Goal: Information Seeking & Learning: Find specific fact

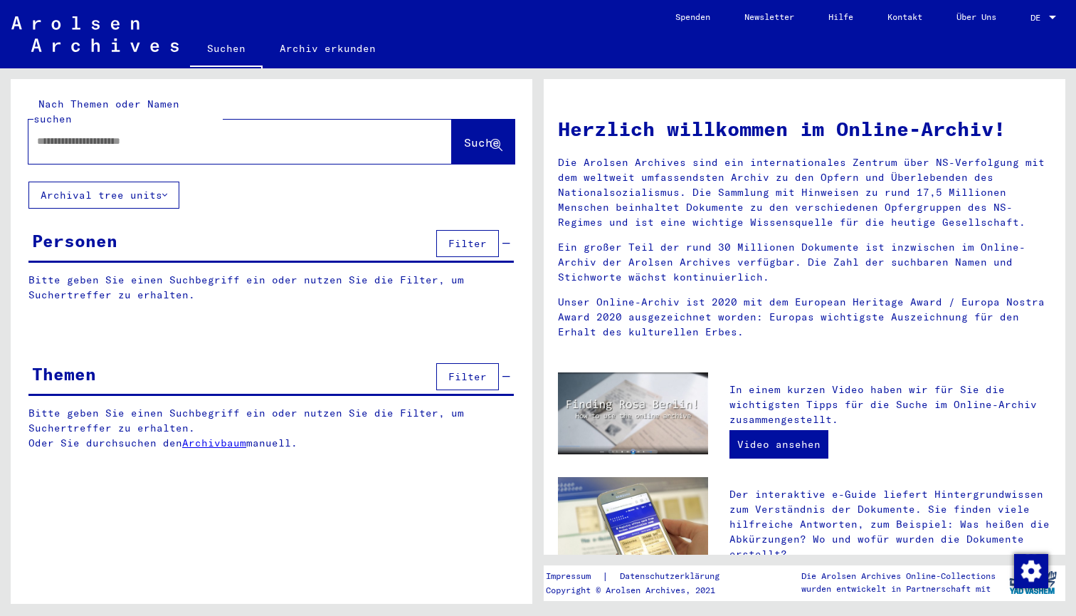
click at [214, 134] on input "text" at bounding box center [223, 141] width 372 height 15
type input "**********"
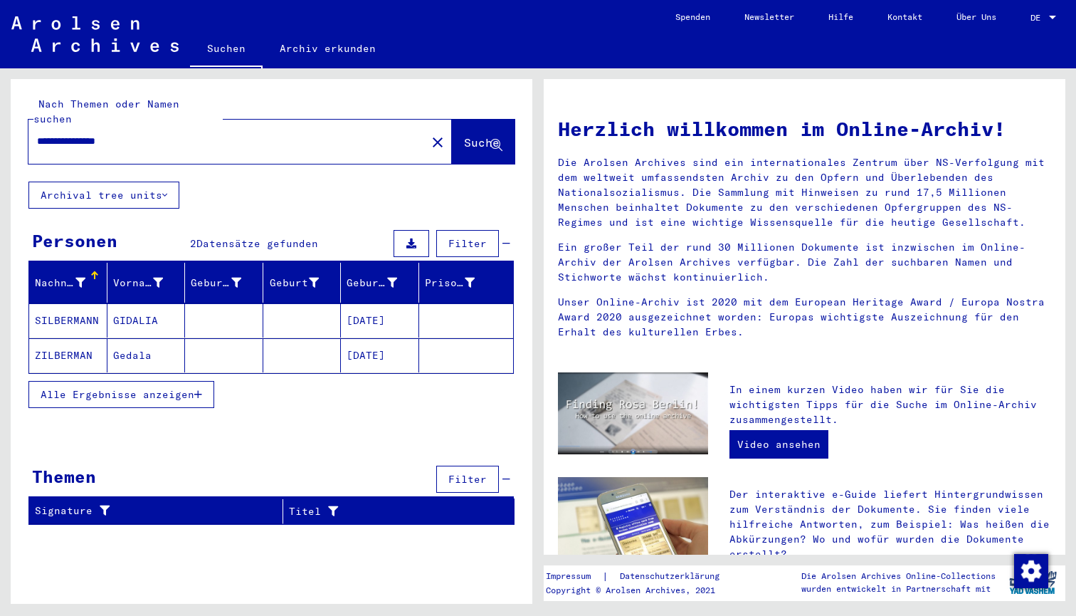
click at [216, 310] on mat-cell at bounding box center [224, 320] width 78 height 34
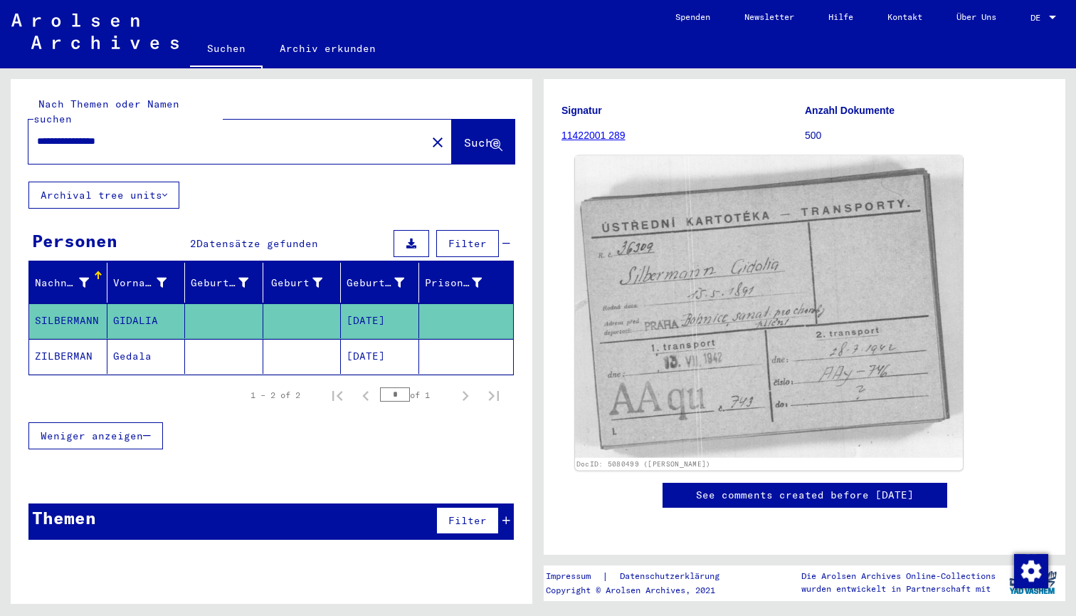
scroll to position [265, 0]
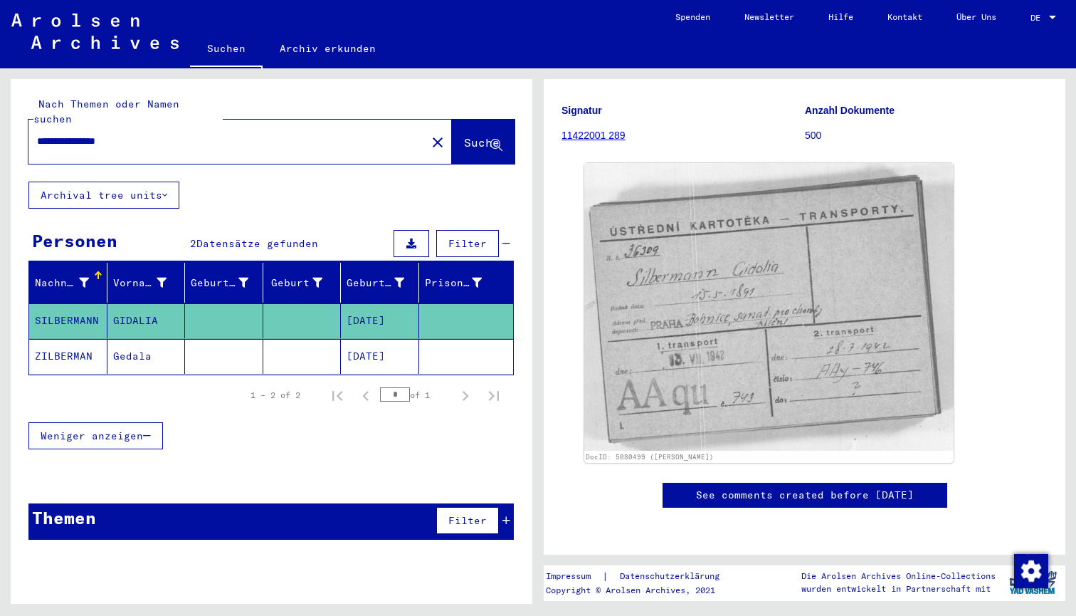
click at [300, 339] on mat-cell at bounding box center [302, 356] width 78 height 35
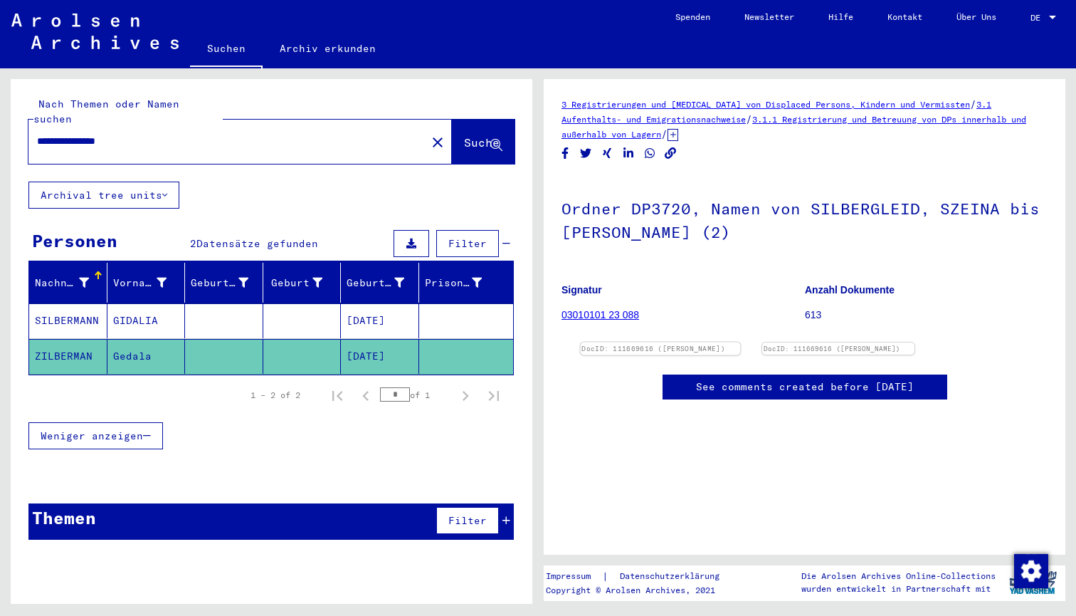
click at [694, 342] on img at bounding box center [661, 342] width 160 height 0
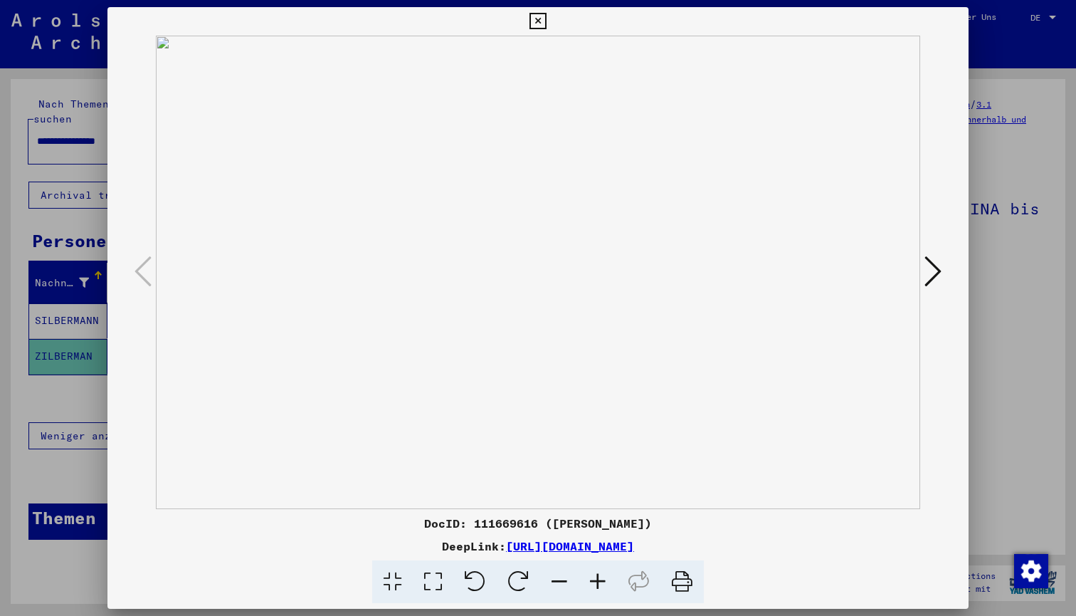
click at [541, 273] on img at bounding box center [538, 272] width 764 height 473
click at [932, 275] on icon at bounding box center [933, 271] width 17 height 34
click at [1030, 342] on div at bounding box center [538, 308] width 1076 height 616
